Goal: Information Seeking & Learning: Learn about a topic

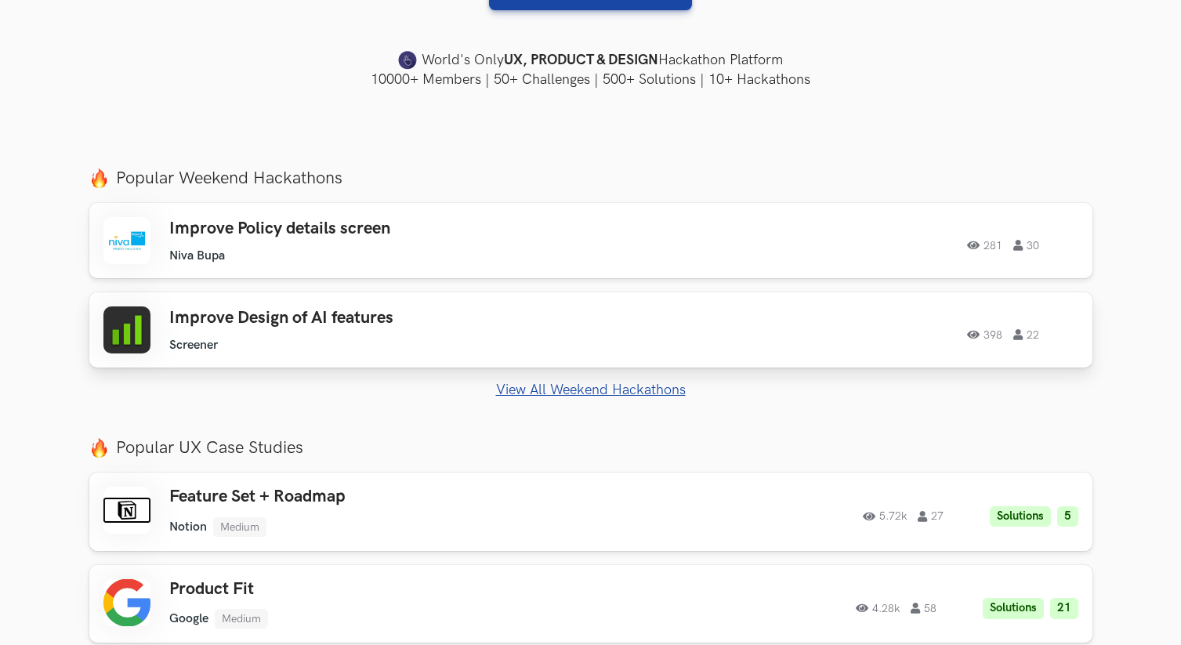
scroll to position [488, 0]
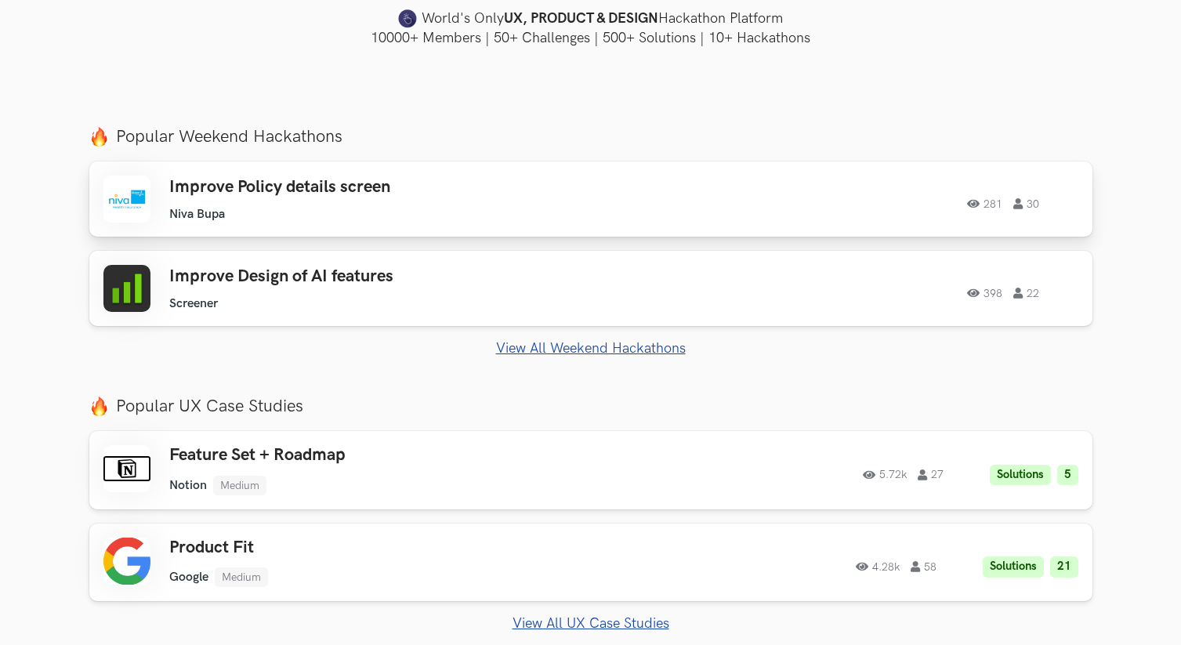
click at [517, 209] on ul "Niva Bupa" at bounding box center [391, 214] width 445 height 15
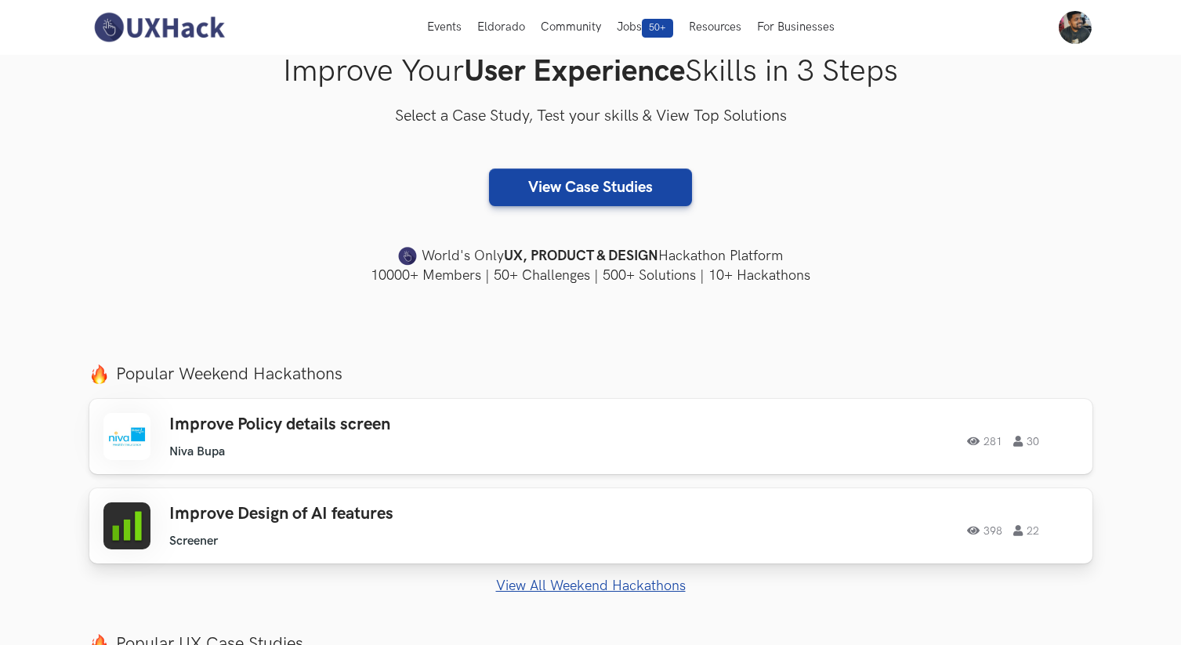
scroll to position [0, 0]
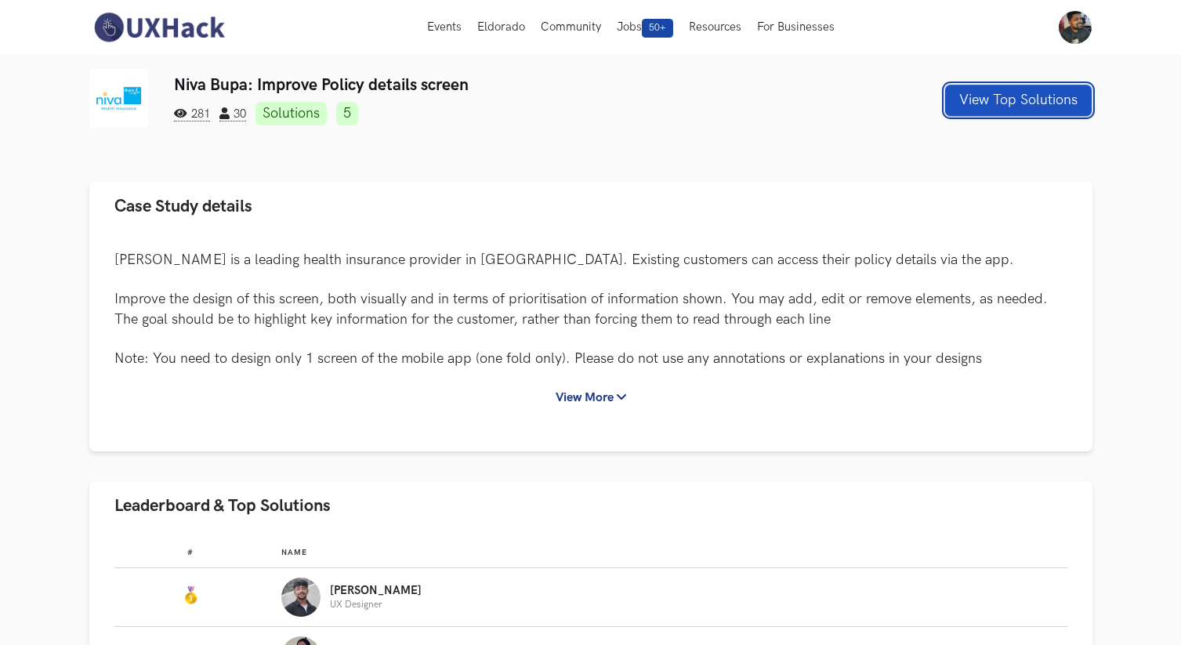
click at [1035, 105] on button "View Top Solutions" at bounding box center [1018, 100] width 147 height 31
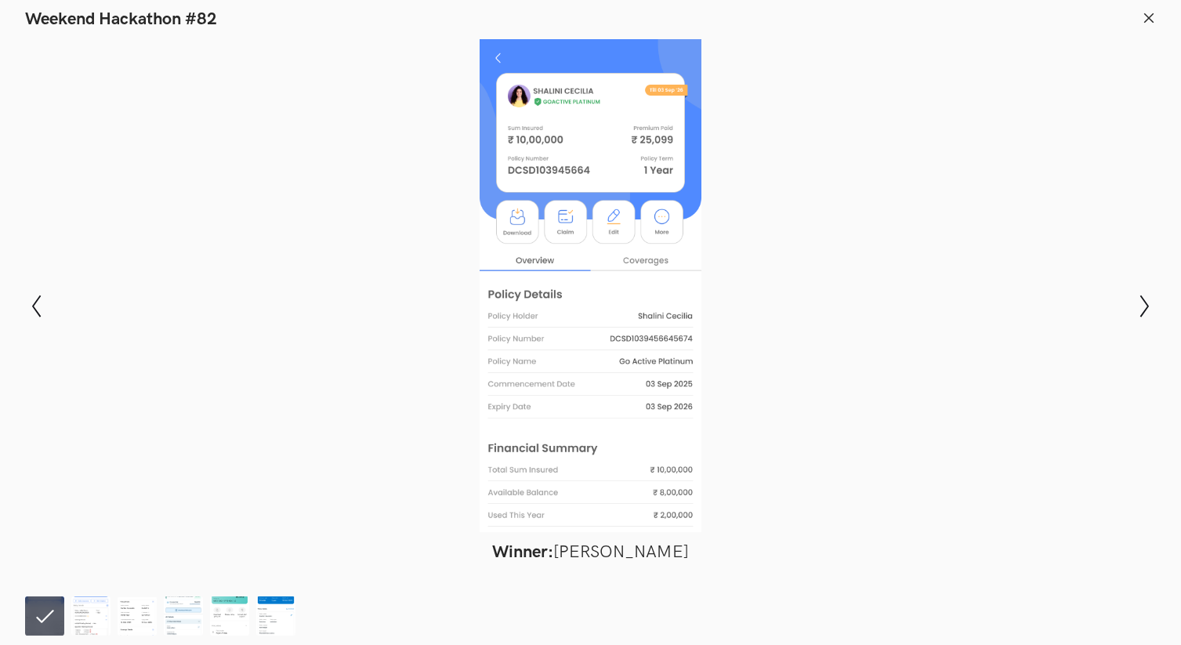
scroll to position [33, 0]
click at [95, 612] on img at bounding box center [90, 615] width 39 height 39
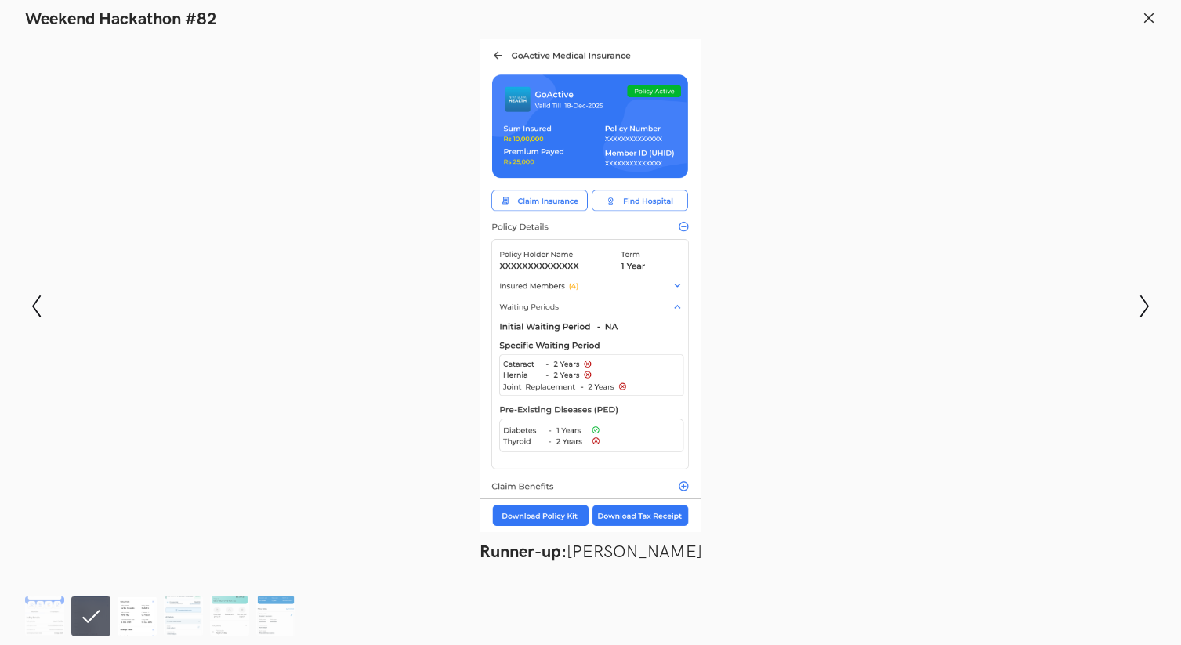
click at [146, 609] on img at bounding box center [137, 615] width 39 height 39
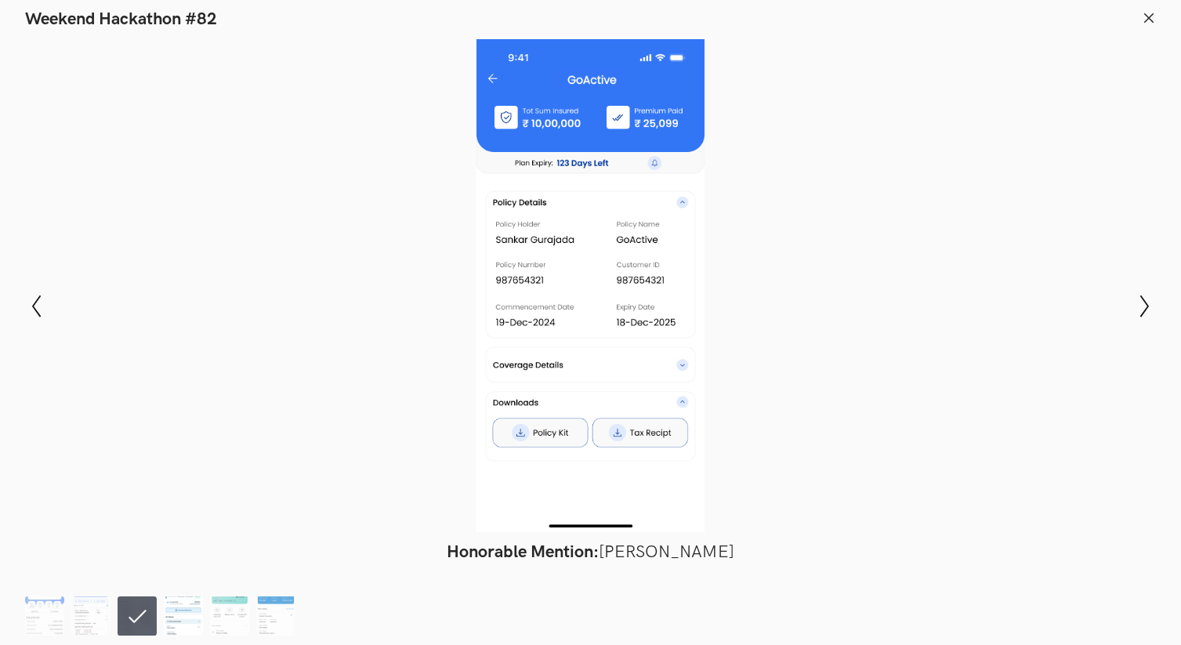
click at [186, 611] on img at bounding box center [183, 615] width 39 height 39
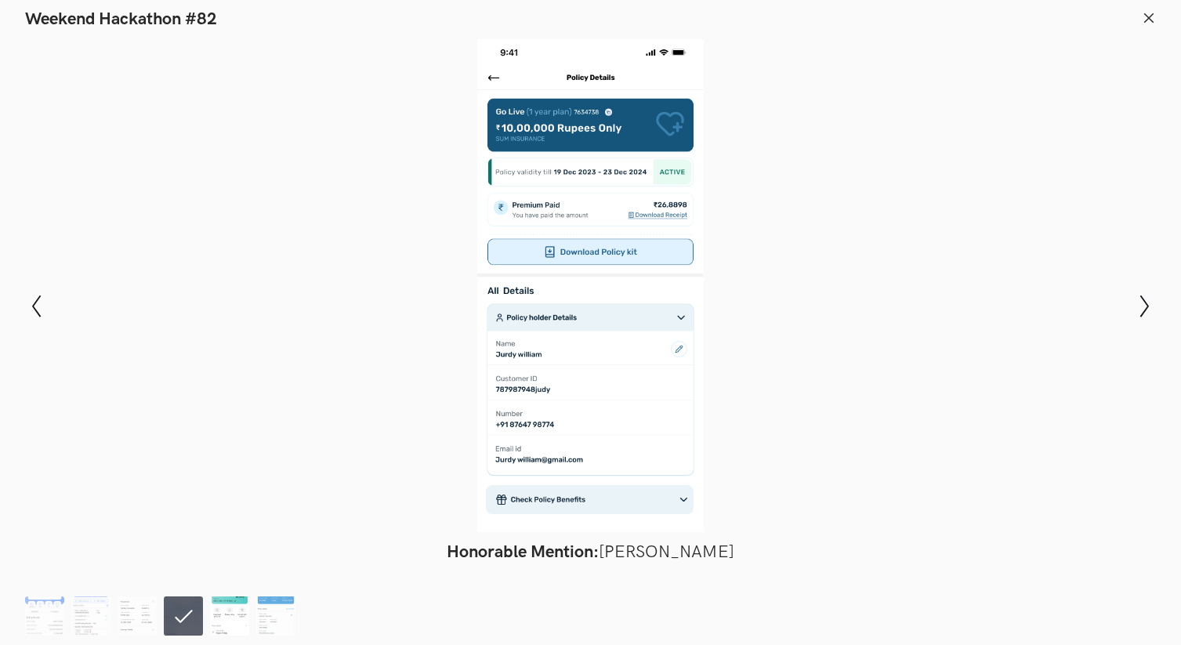
click at [241, 613] on img at bounding box center [229, 615] width 39 height 39
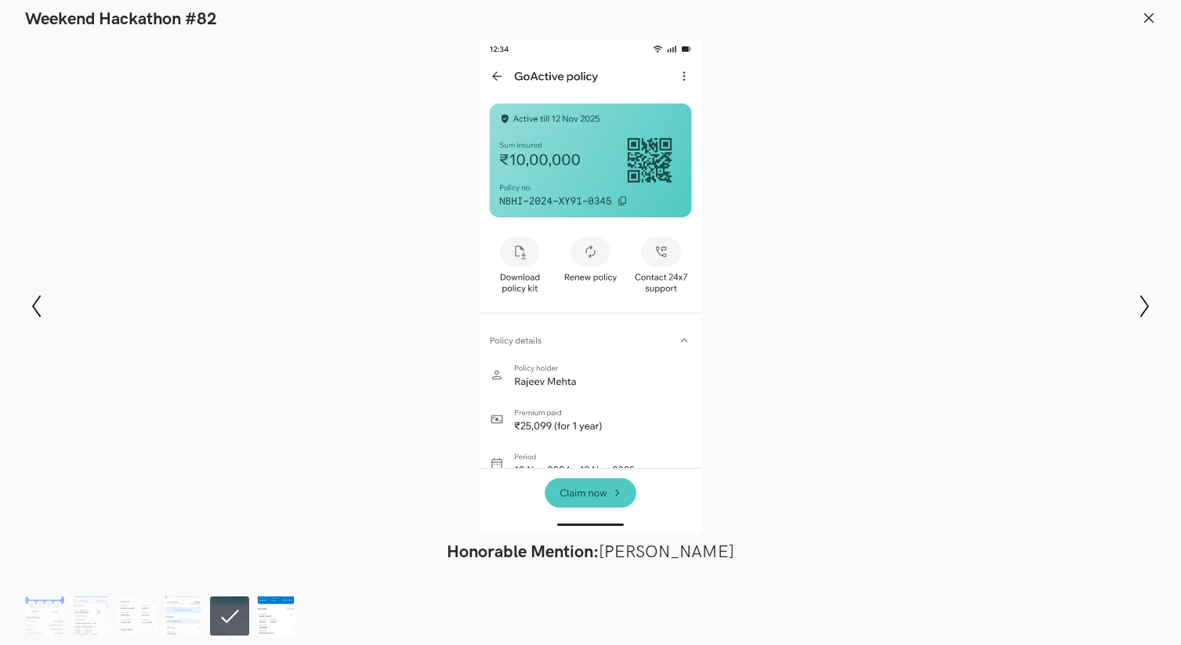
click at [284, 629] on img at bounding box center [275, 615] width 39 height 39
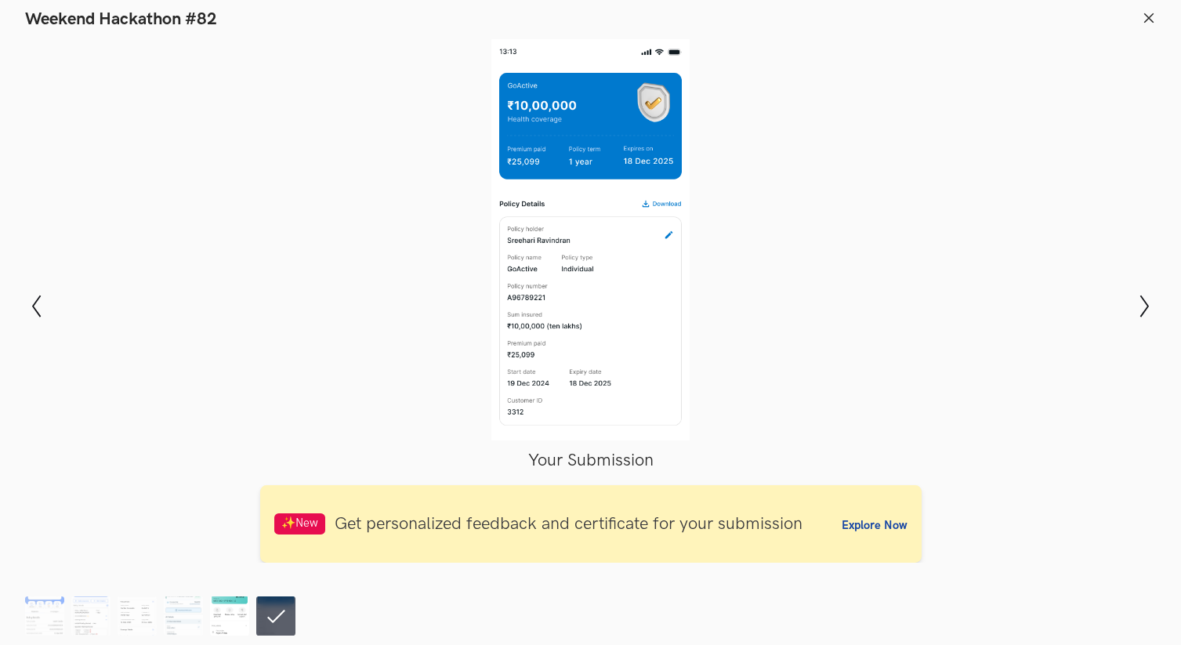
click at [238, 616] on img at bounding box center [229, 615] width 39 height 39
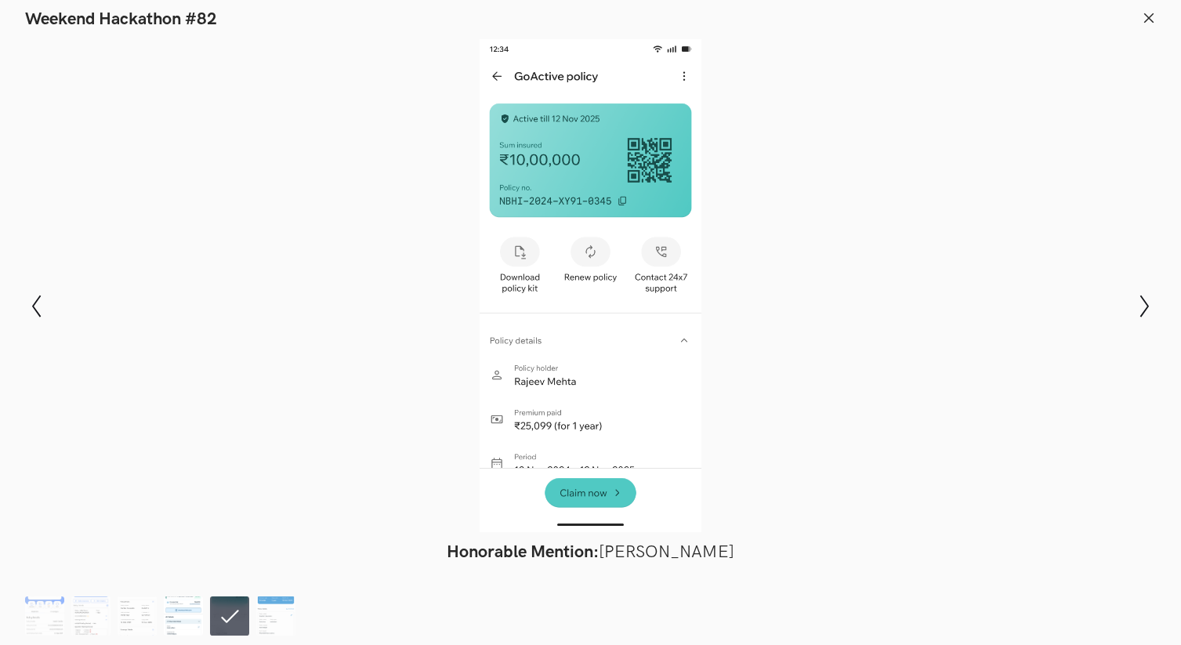
click at [187, 615] on img at bounding box center [183, 615] width 39 height 39
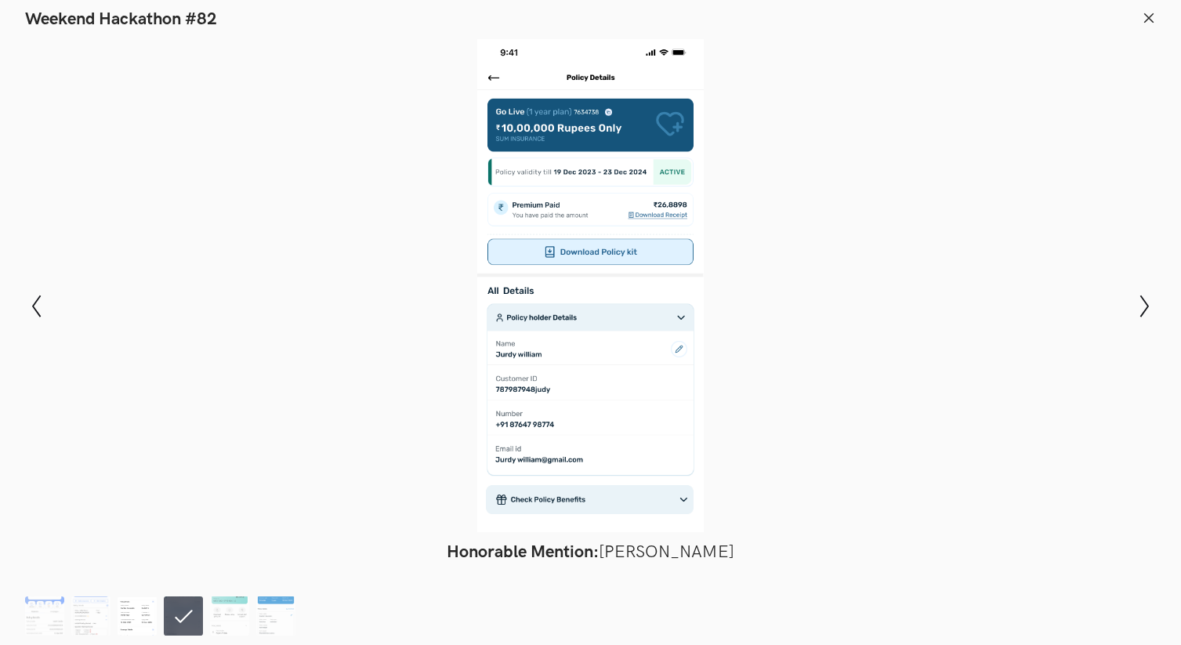
click at [140, 616] on img at bounding box center [137, 615] width 39 height 39
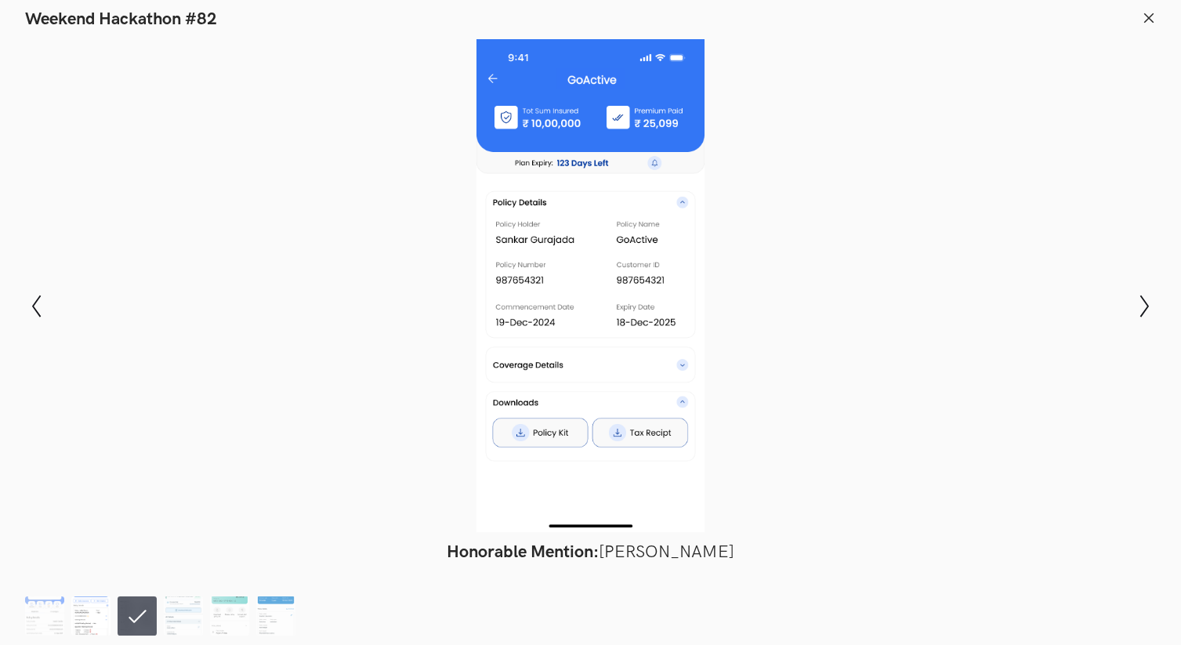
click at [99, 615] on img at bounding box center [90, 615] width 39 height 39
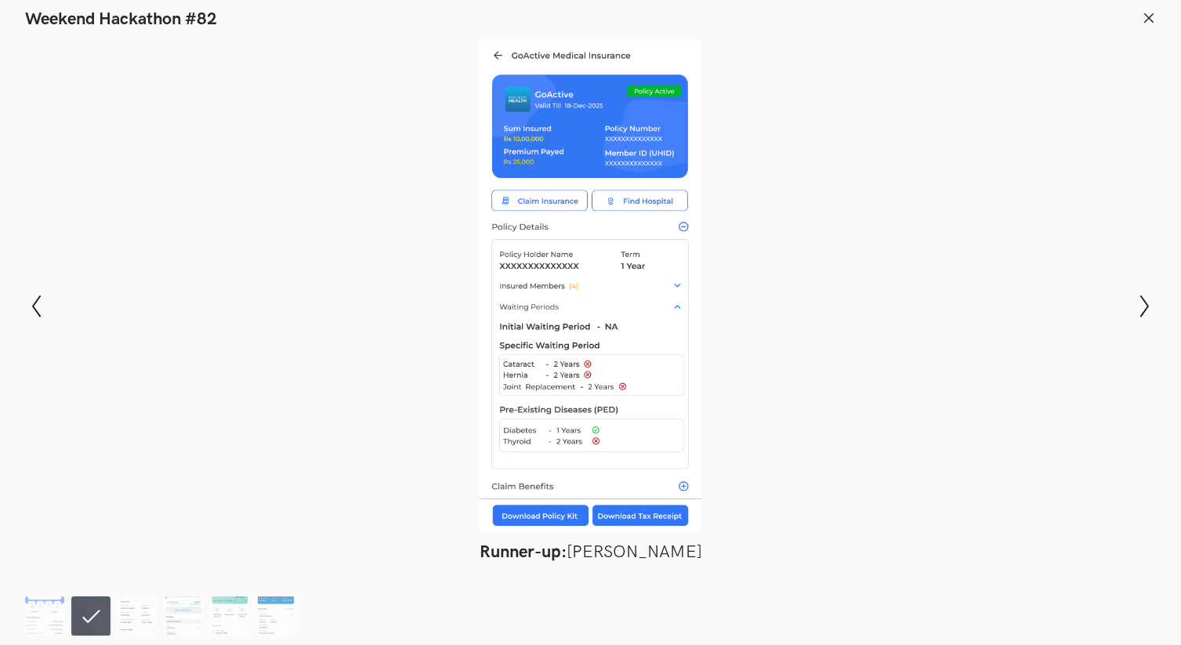
click at [70, 615] on ol at bounding box center [163, 615] width 277 height 39
click at [43, 616] on img at bounding box center [44, 615] width 39 height 39
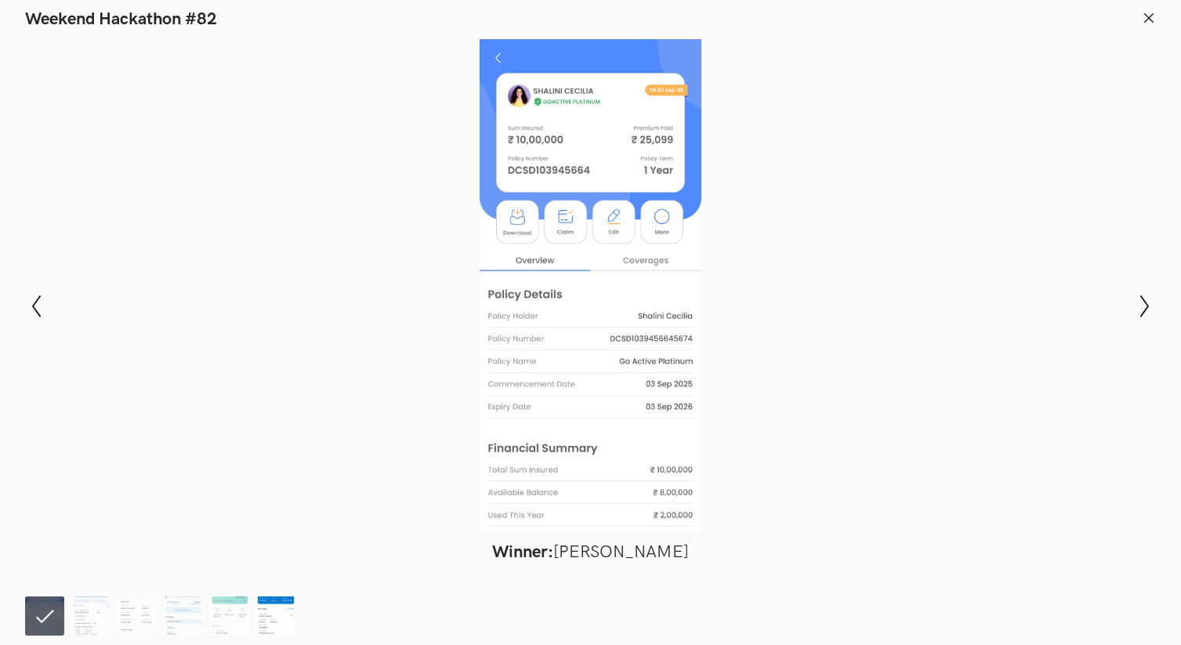
click at [264, 620] on img at bounding box center [275, 615] width 39 height 39
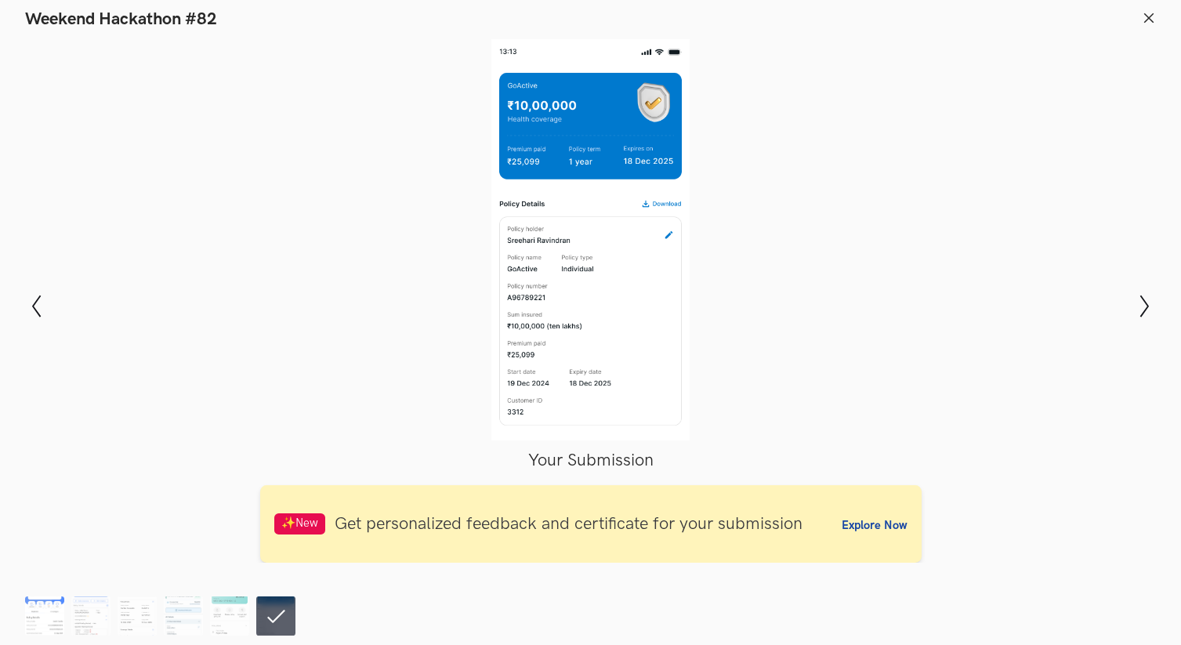
click at [62, 608] on img at bounding box center [44, 615] width 39 height 39
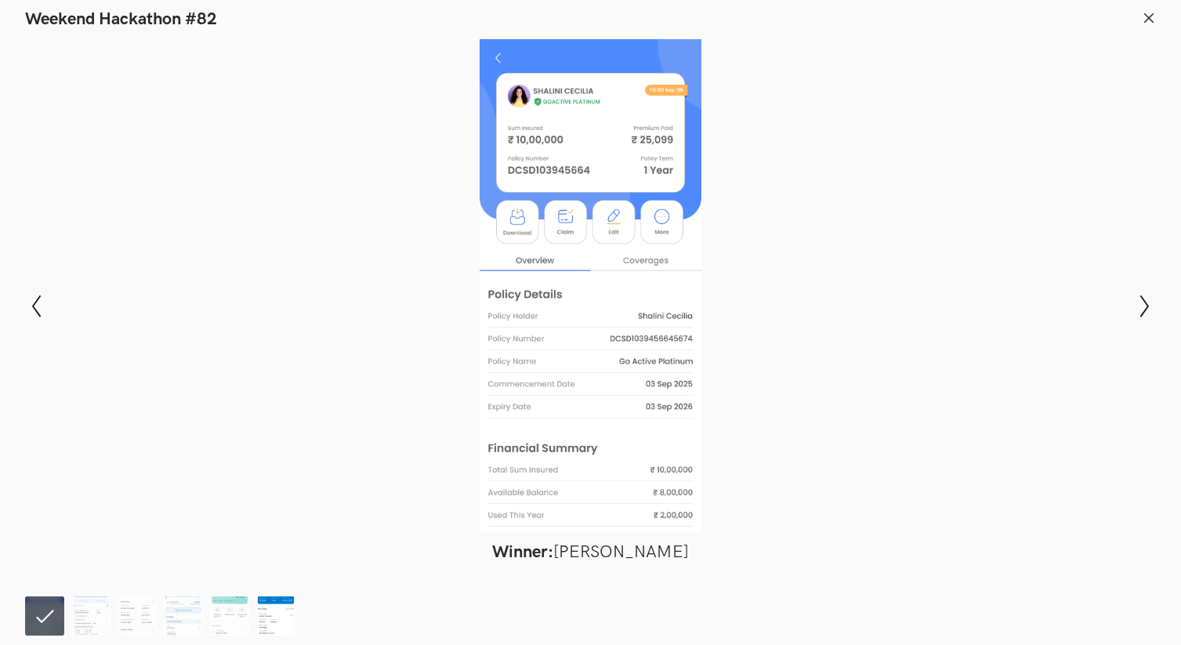
click at [279, 617] on img at bounding box center [275, 615] width 39 height 39
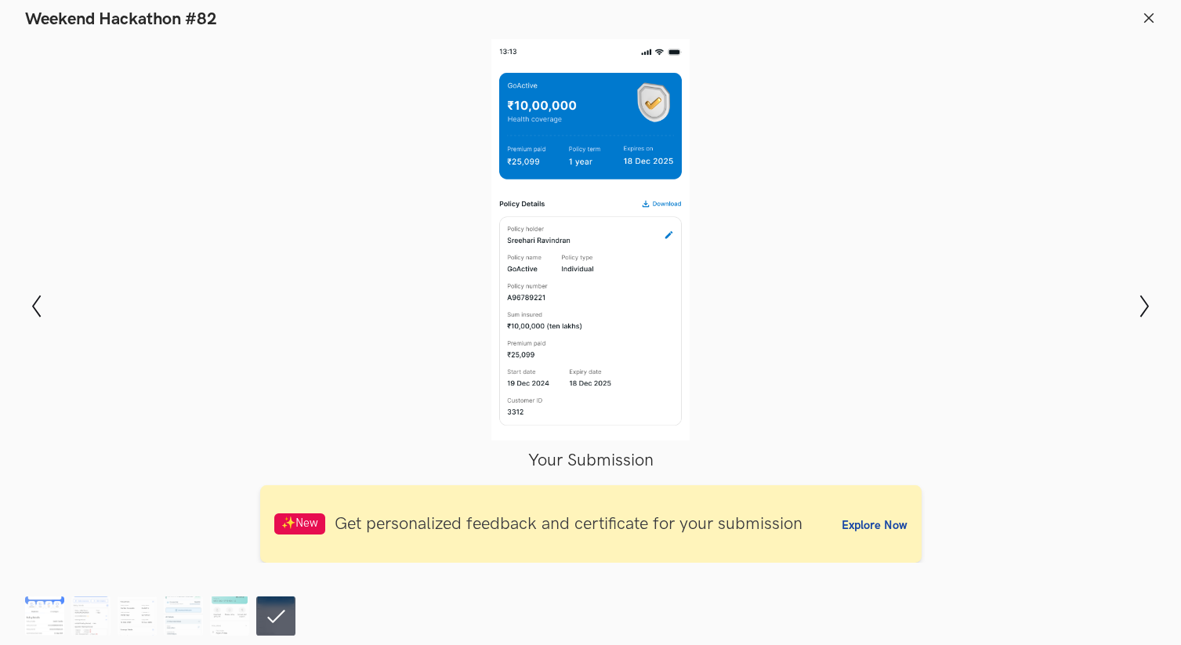
click at [40, 615] on img at bounding box center [44, 615] width 39 height 39
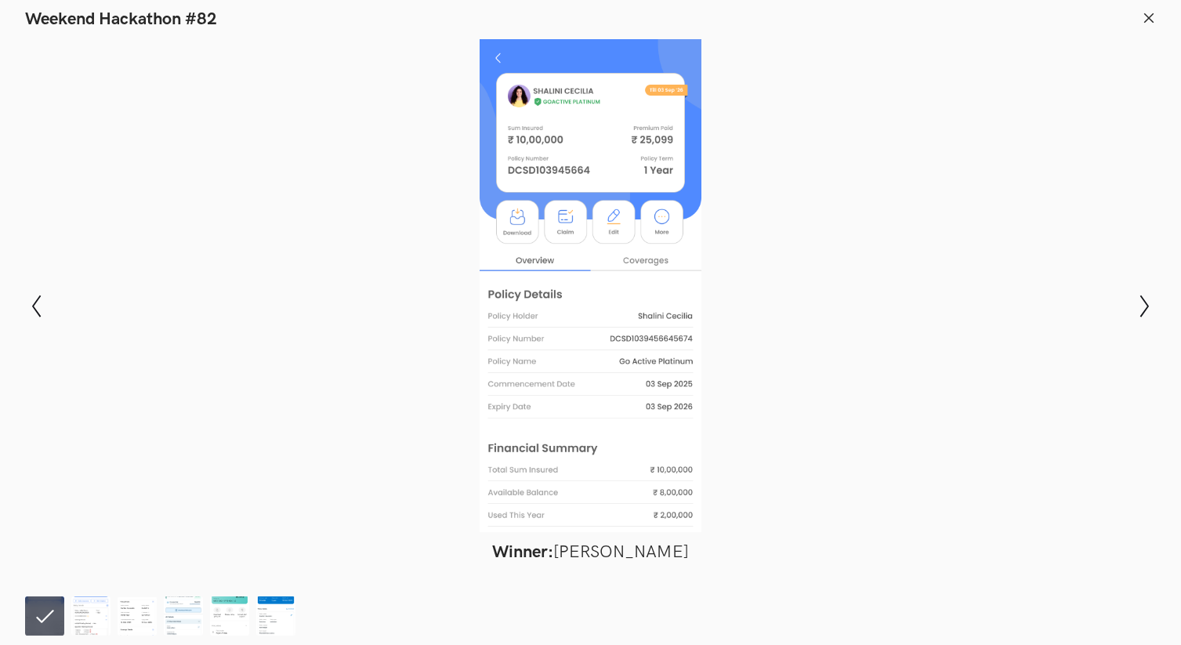
click at [1150, 20] on icon at bounding box center [1149, 18] width 14 height 14
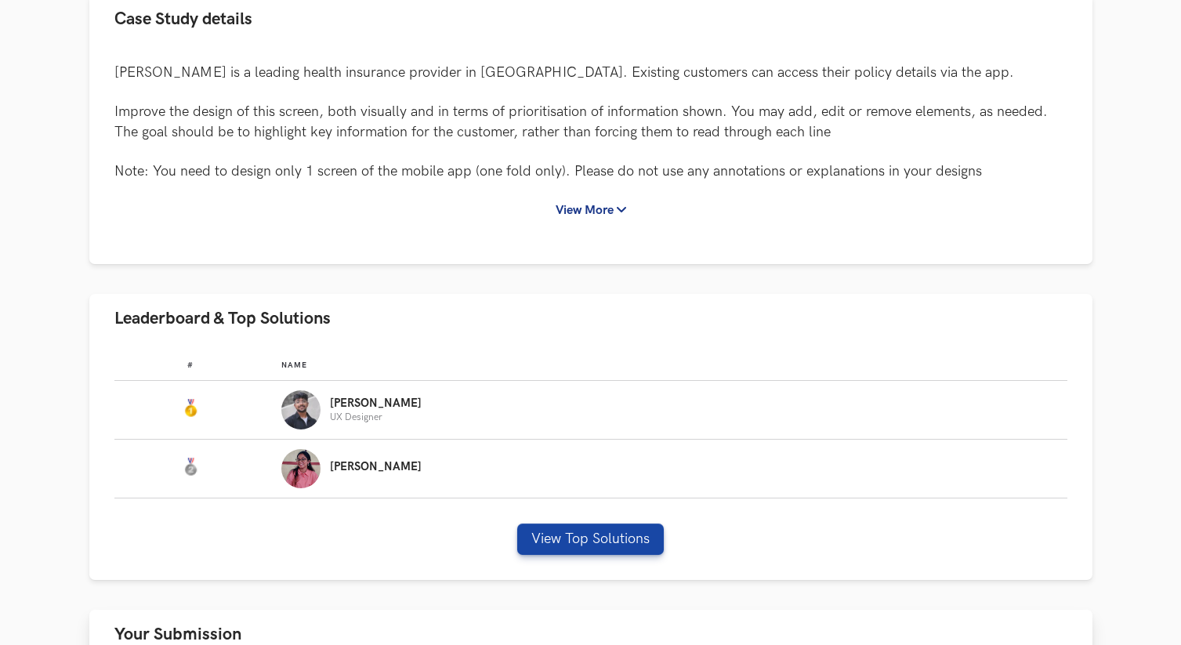
scroll to position [367, 0]
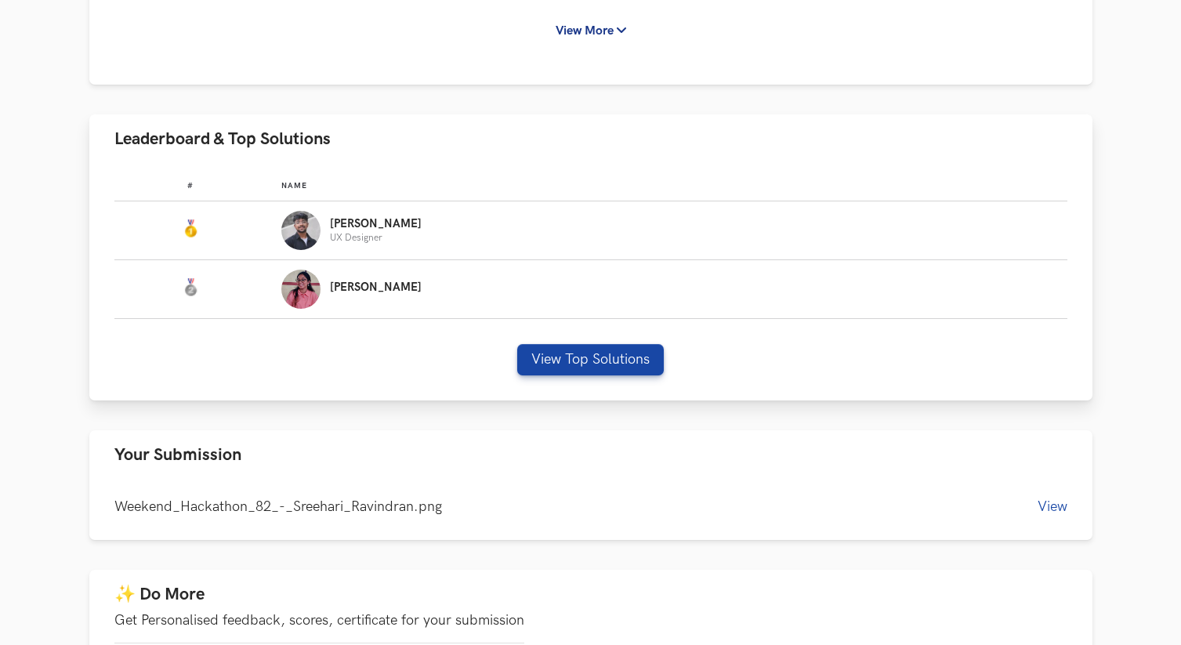
click at [321, 226] on img "Leaderboard" at bounding box center [300, 230] width 39 height 39
click at [321, 285] on img "Leaderboard" at bounding box center [300, 289] width 39 height 39
click at [321, 226] on img "Leaderboard" at bounding box center [300, 230] width 39 height 39
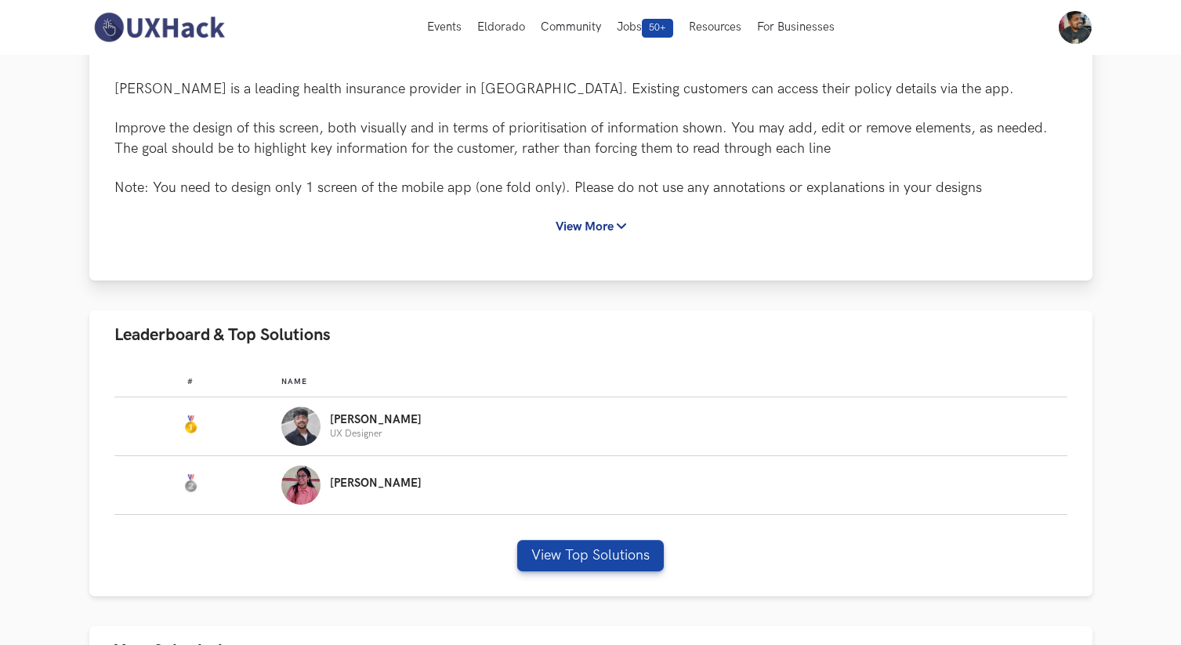
scroll to position [0, 0]
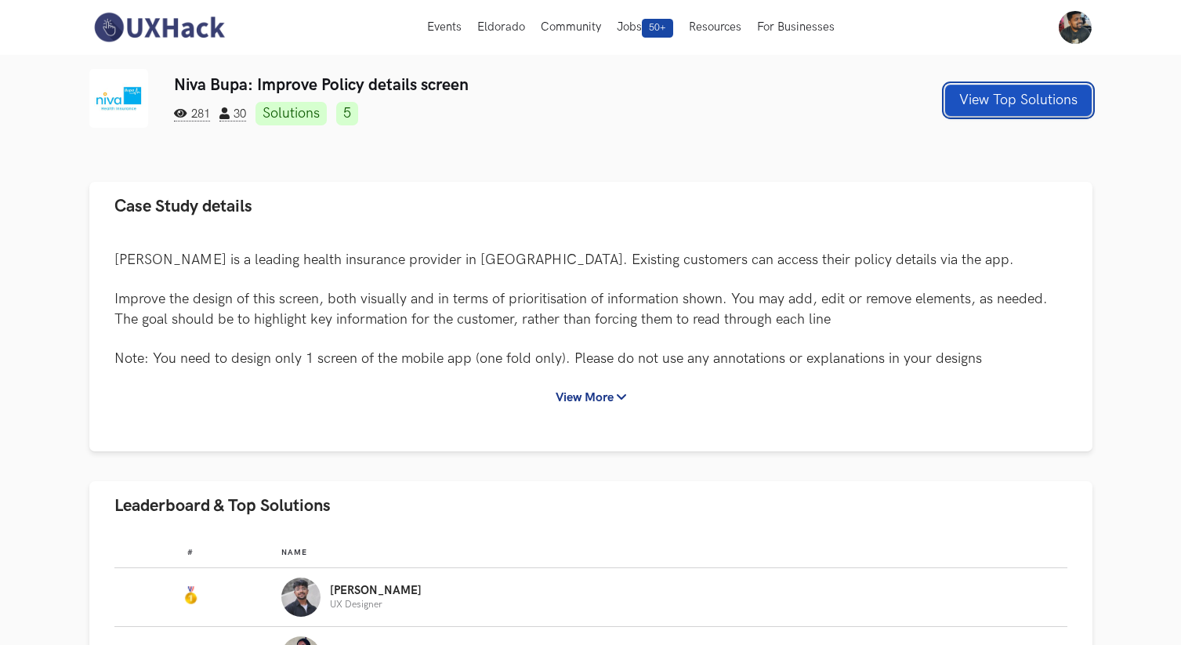
click at [1038, 107] on button "View Top Solutions" at bounding box center [1018, 100] width 147 height 31
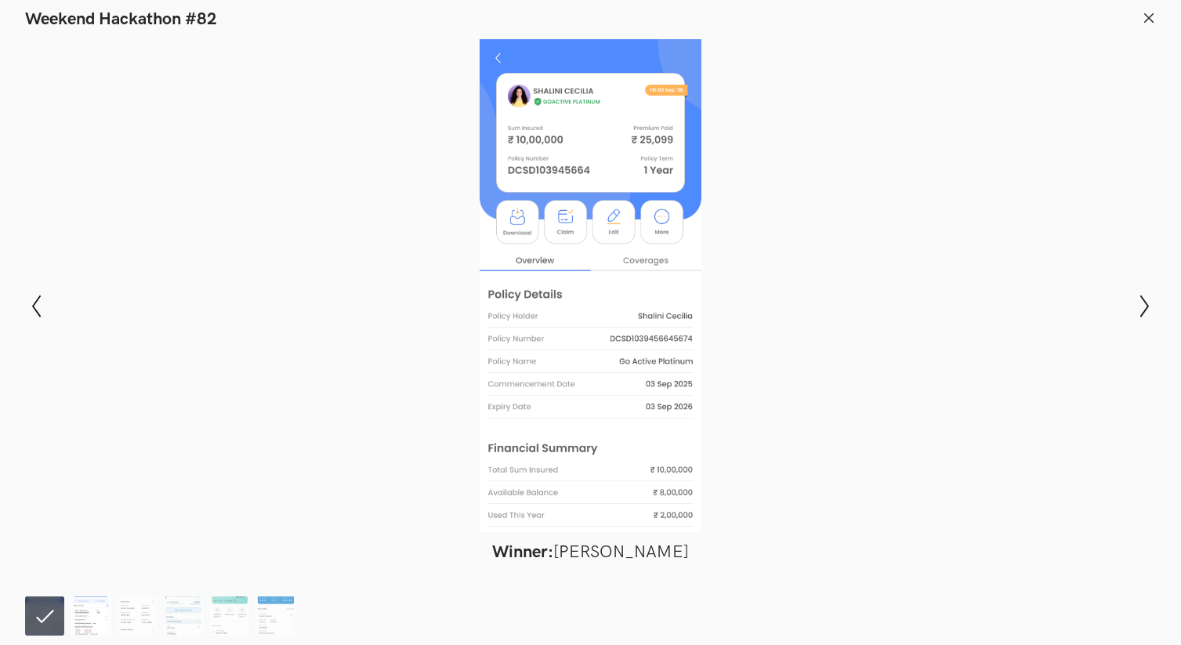
click at [92, 609] on img at bounding box center [90, 615] width 39 height 39
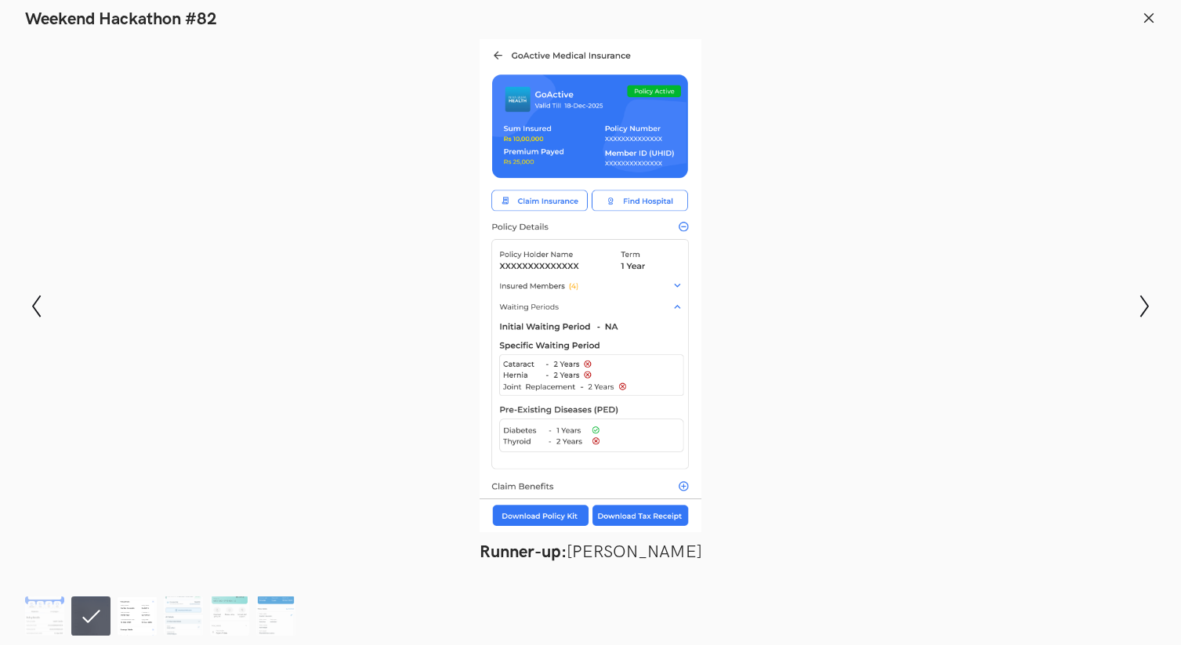
click at [140, 613] on img at bounding box center [137, 615] width 39 height 39
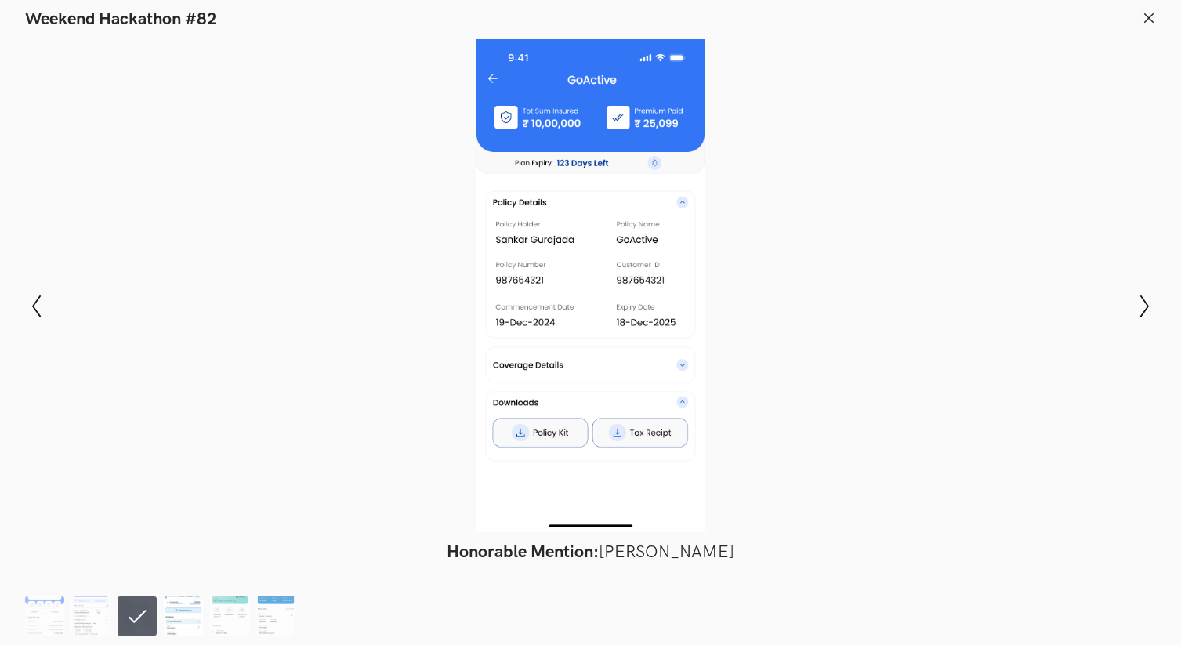
drag, startPoint x: 182, startPoint y: 611, endPoint x: 194, endPoint y: 610, distance: 12.6
click at [183, 611] on img at bounding box center [183, 615] width 39 height 39
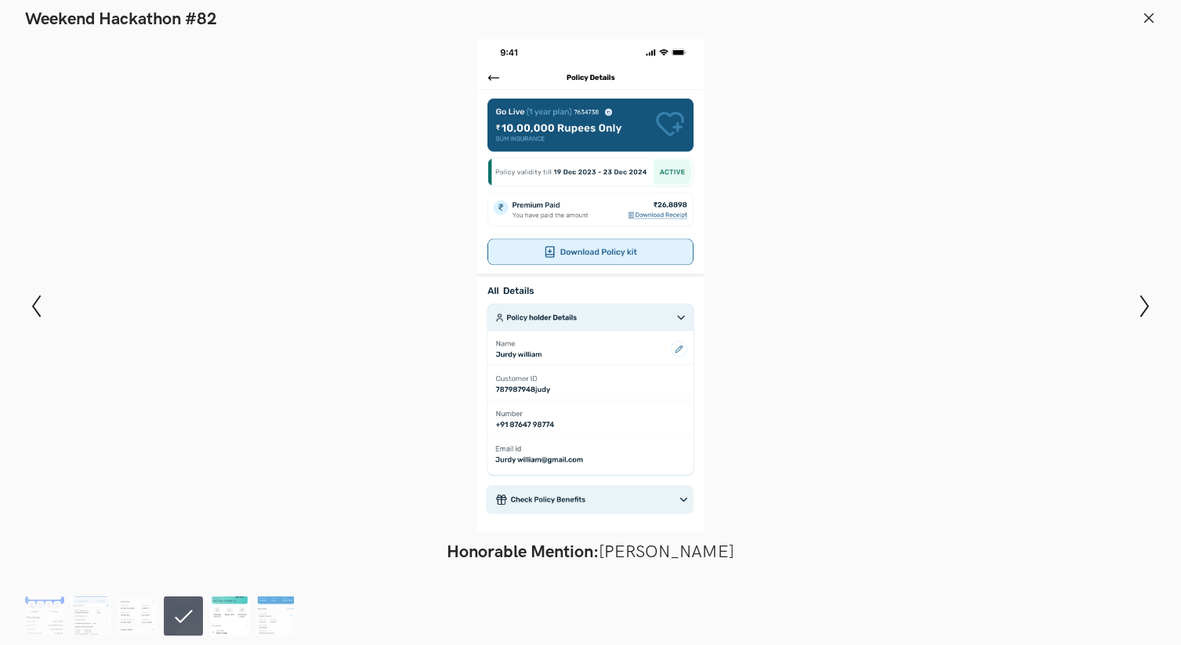
click at [217, 608] on img at bounding box center [229, 615] width 39 height 39
click at [158, 610] on ol at bounding box center [163, 615] width 277 height 39
click at [148, 610] on img at bounding box center [137, 615] width 39 height 39
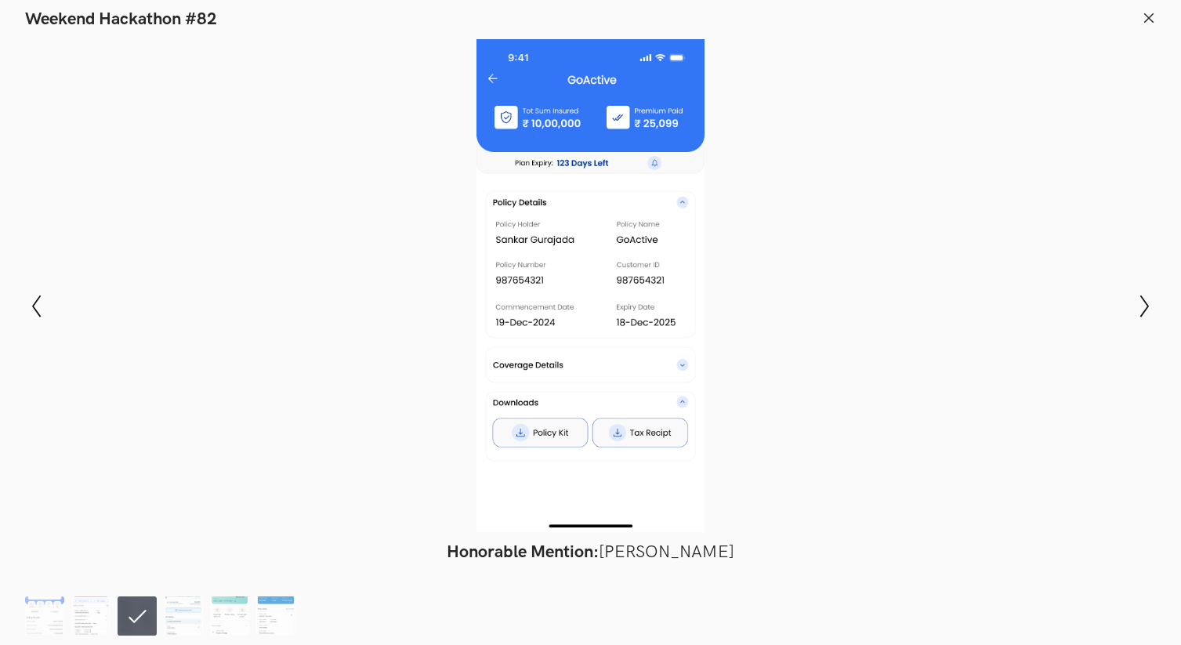
click at [206, 608] on ol at bounding box center [163, 615] width 277 height 39
click at [225, 609] on img at bounding box center [229, 615] width 39 height 39
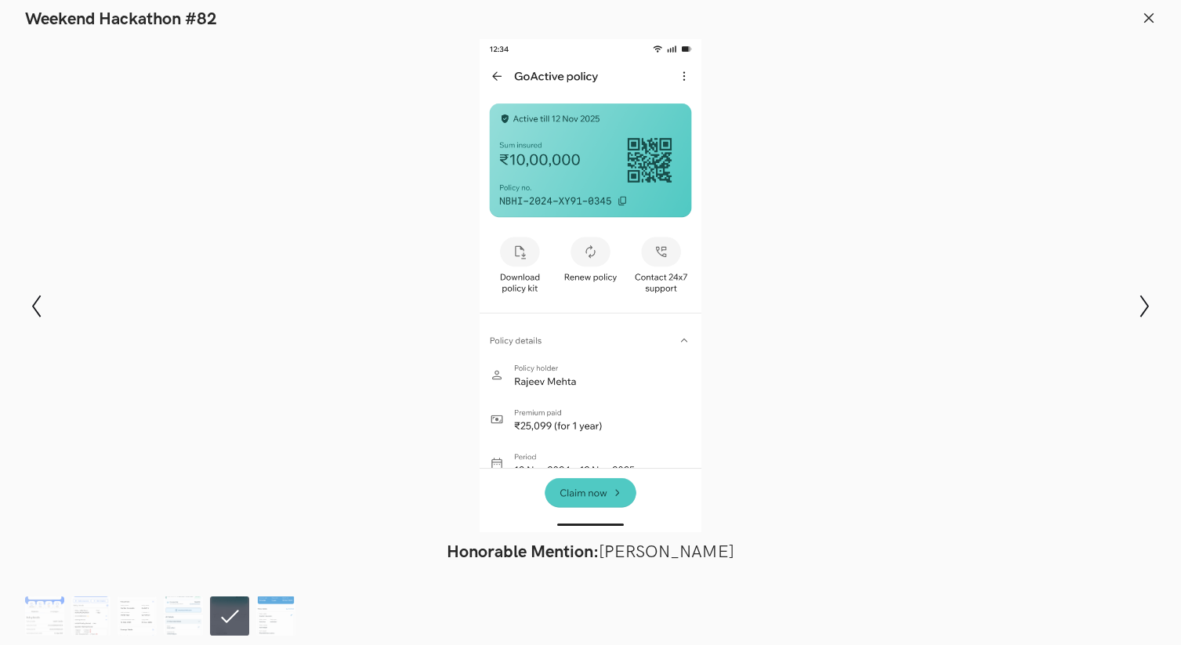
click at [255, 610] on ol at bounding box center [163, 615] width 277 height 39
click at [269, 622] on img at bounding box center [275, 615] width 39 height 39
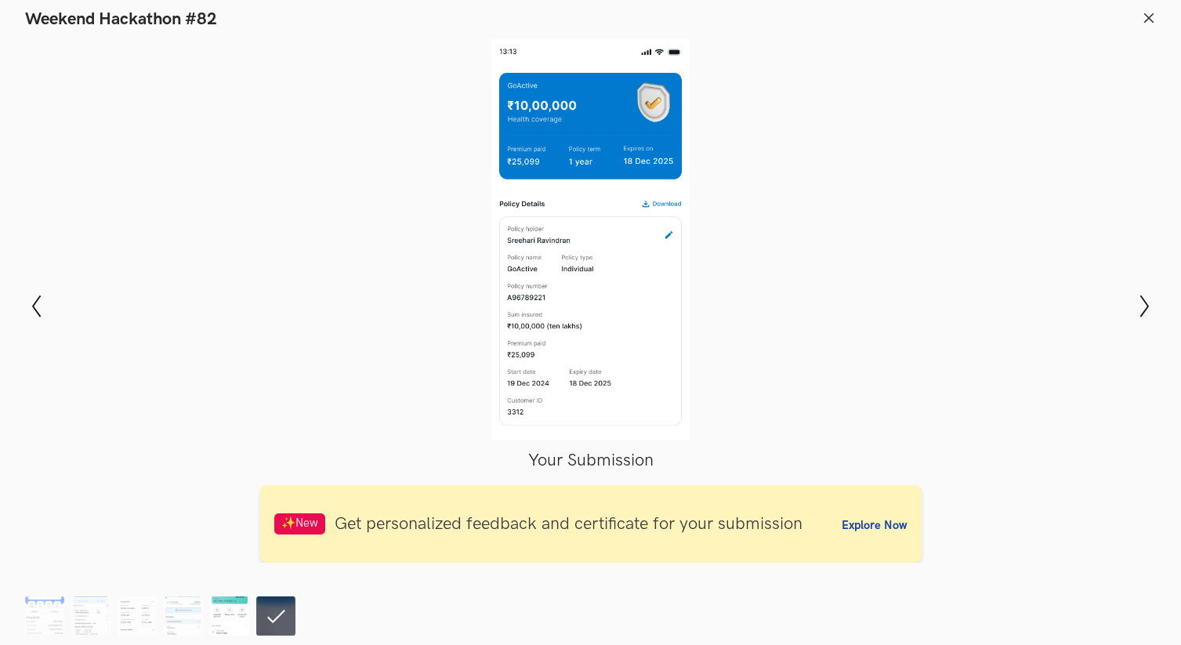
click at [217, 620] on img at bounding box center [229, 615] width 39 height 39
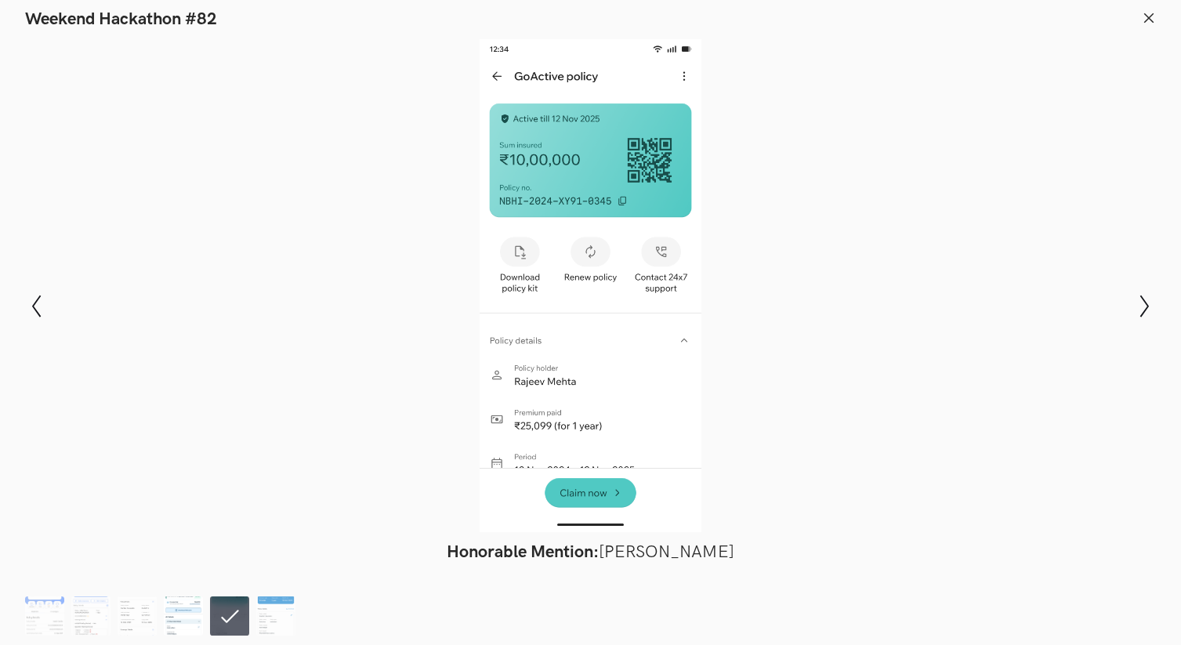
click at [178, 621] on img at bounding box center [183, 615] width 39 height 39
click at [172, 619] on img at bounding box center [183, 615] width 39 height 39
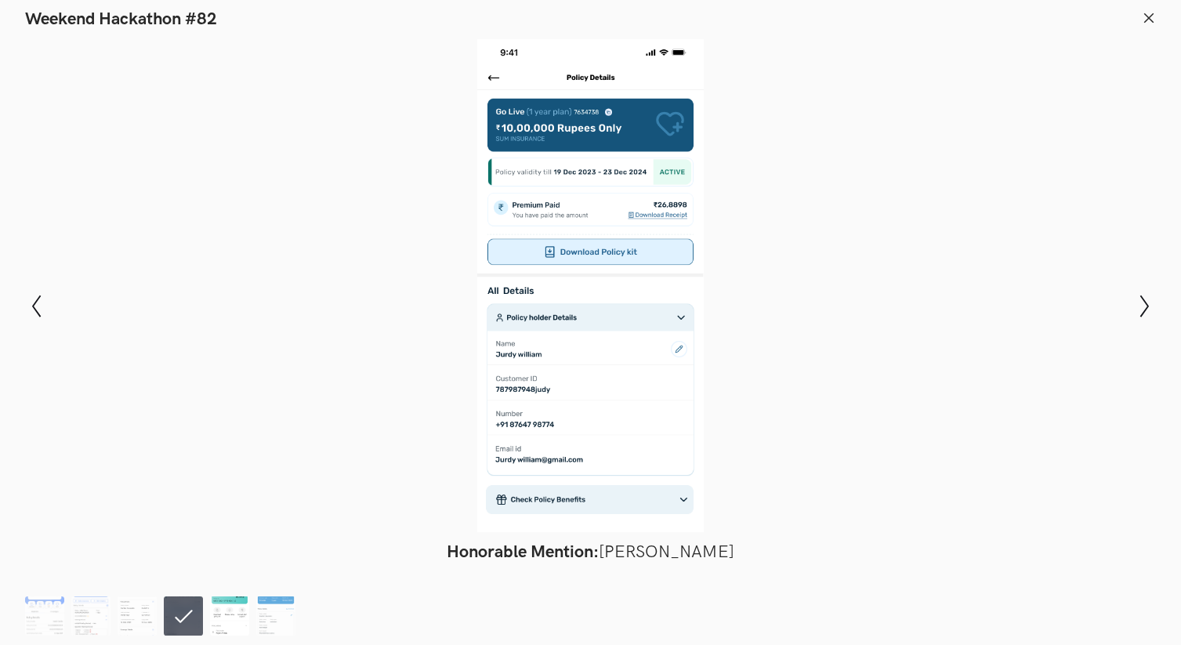
click at [212, 615] on img at bounding box center [229, 615] width 39 height 39
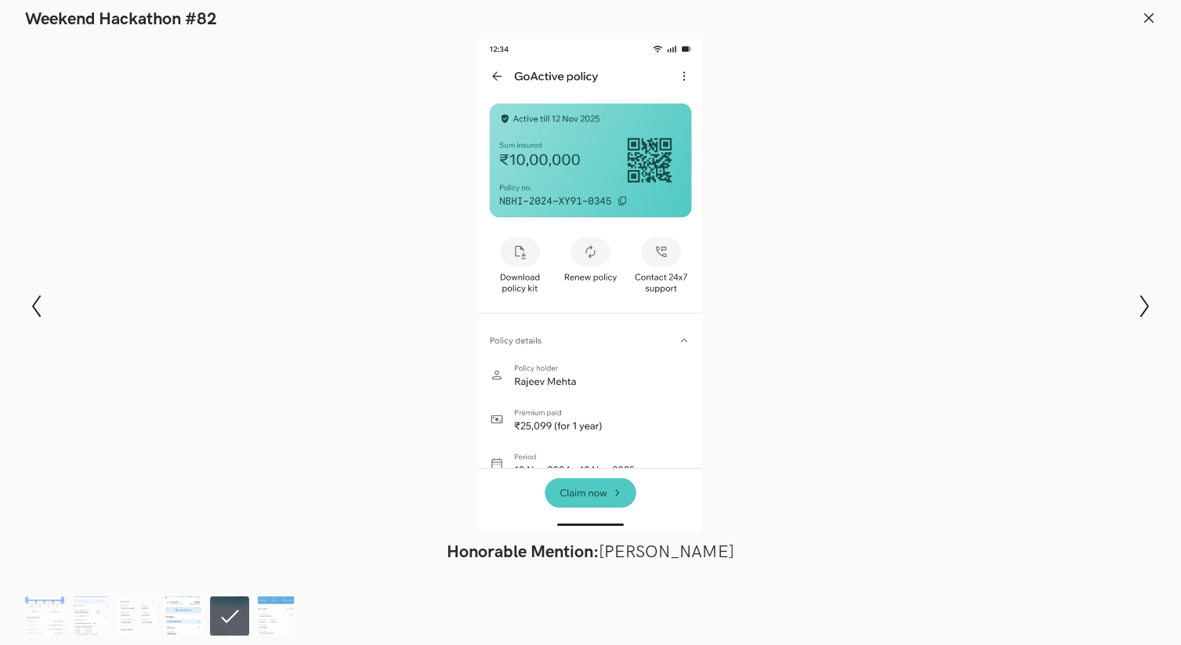
click at [193, 617] on img at bounding box center [183, 615] width 39 height 39
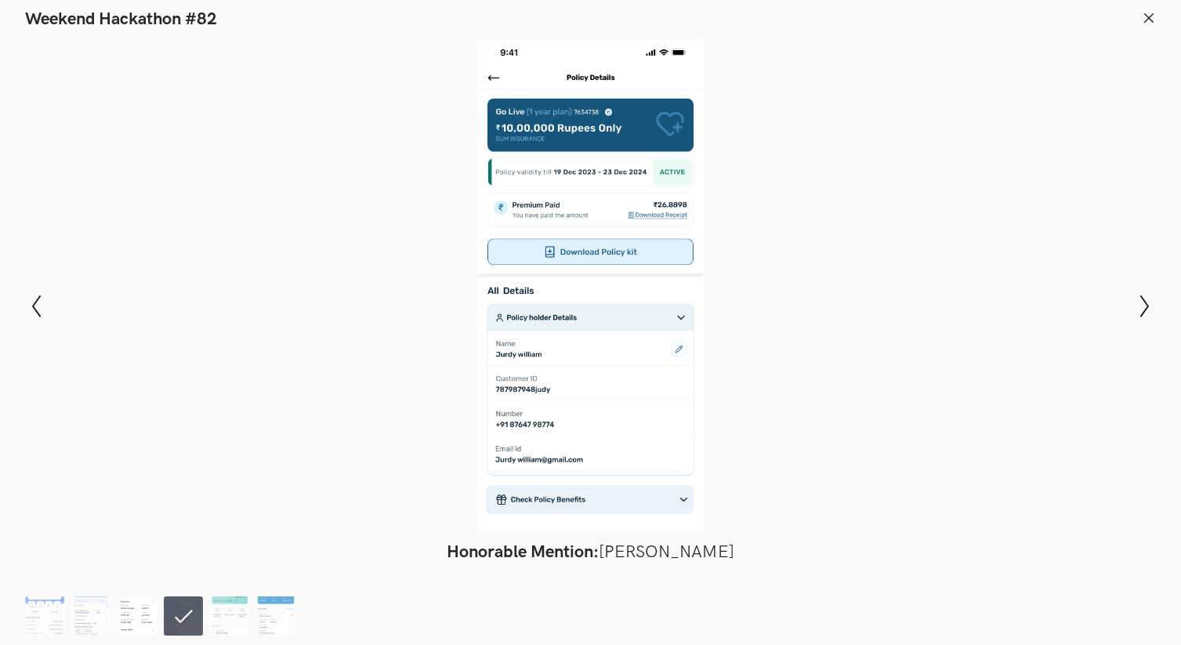
click at [140, 615] on img at bounding box center [137, 615] width 39 height 39
